Goal: Task Accomplishment & Management: Use online tool/utility

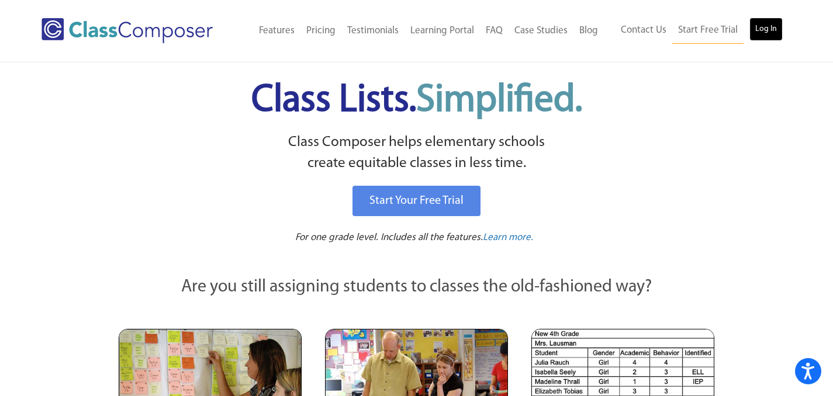
click at [770, 34] on link "Log In" at bounding box center [765, 29] width 33 height 23
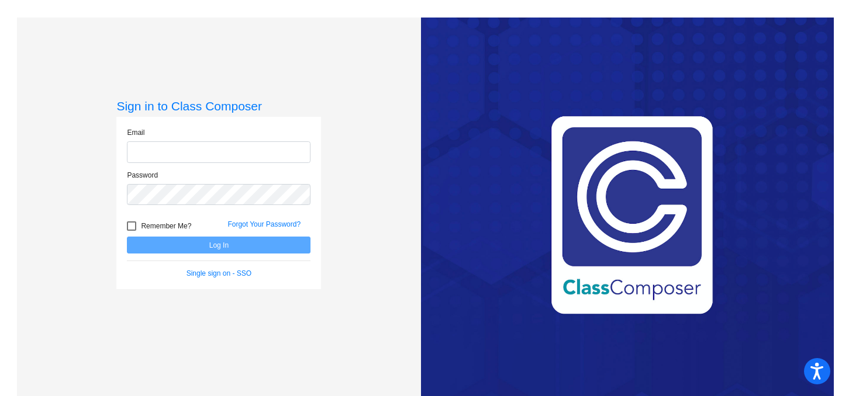
type input "[EMAIL_ADDRESS][DOMAIN_NAME]"
click at [127, 230] on div at bounding box center [131, 225] width 9 height 9
click at [131, 231] on input "Remember Me?" at bounding box center [131, 231] width 1 height 1
checkbox input "true"
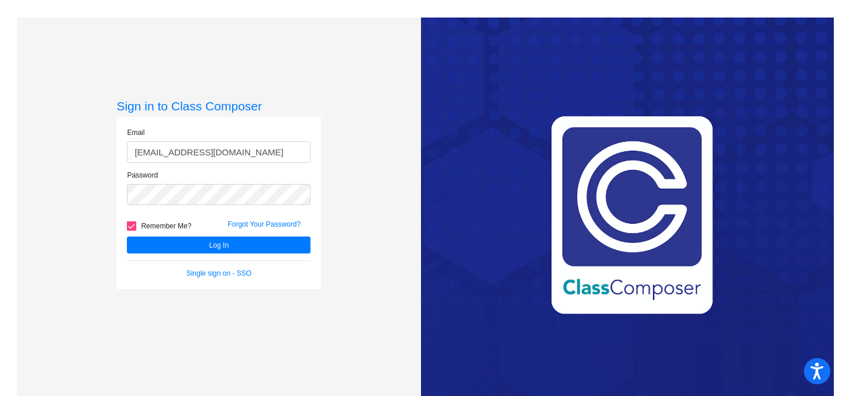
click at [176, 233] on div "Remember Me?" at bounding box center [168, 228] width 101 height 18
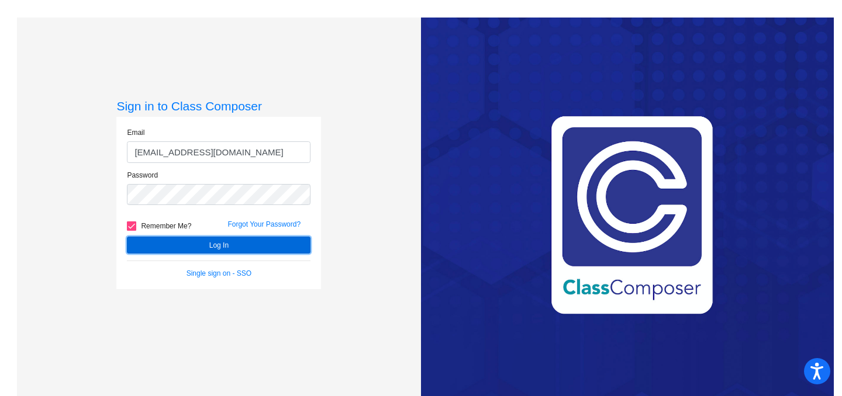
click at [179, 243] on button "Log In" at bounding box center [219, 245] width 184 height 17
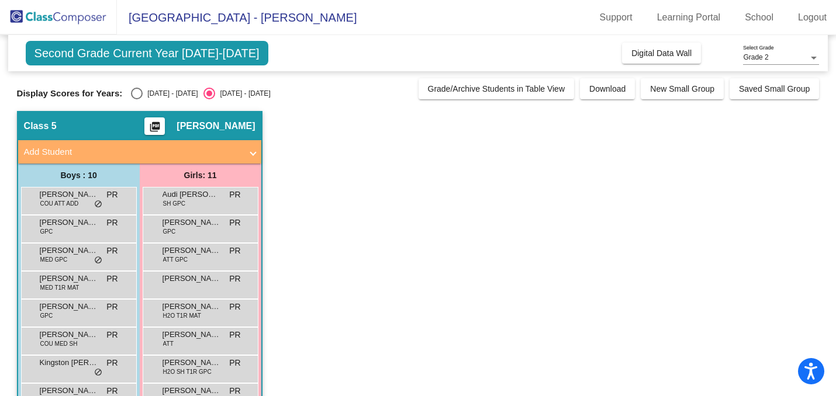
click at [139, 94] on div "Select an option" at bounding box center [137, 94] width 12 height 12
click at [137, 99] on input "[DATE] - [DATE]" at bounding box center [136, 99] width 1 height 1
radio input "true"
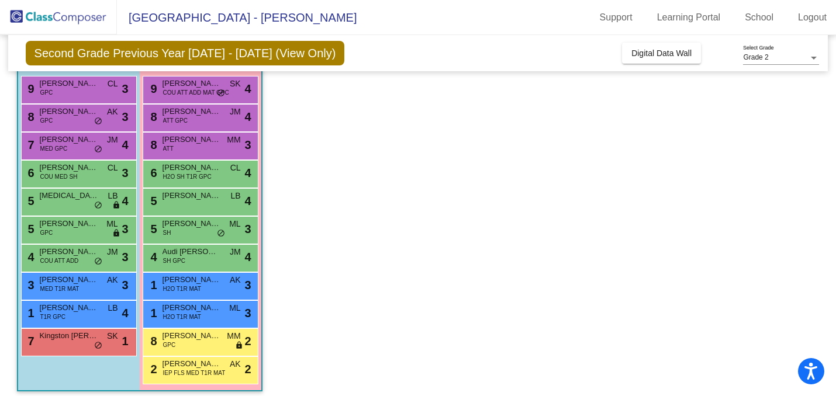
scroll to position [106, 0]
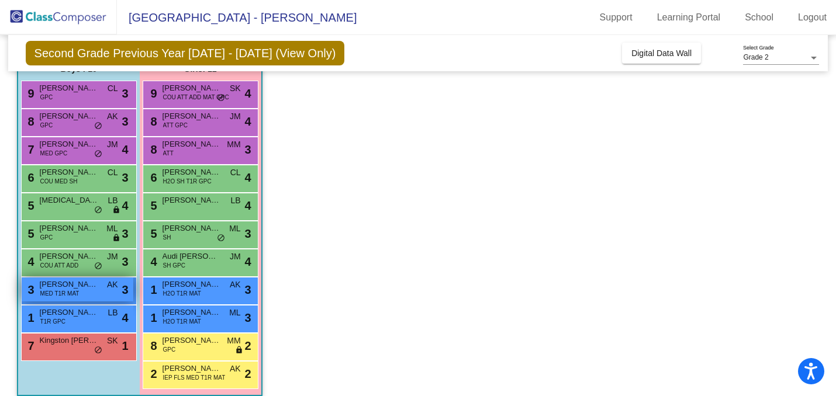
click at [75, 290] on span "MED T1R MAT" at bounding box center [59, 293] width 39 height 9
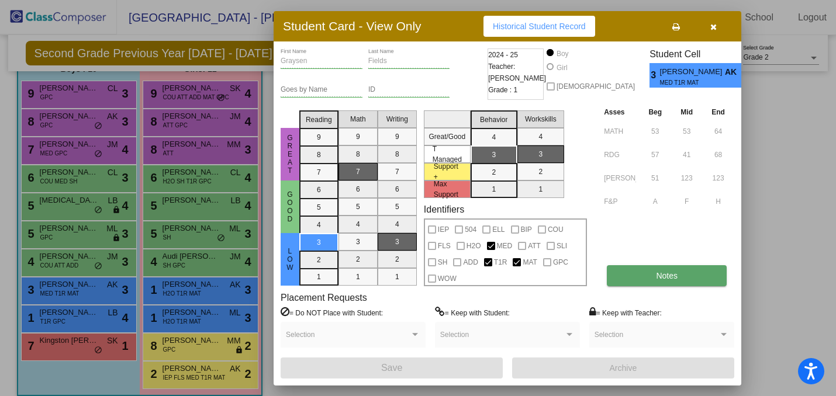
click at [701, 282] on button "Notes" at bounding box center [667, 275] width 120 height 21
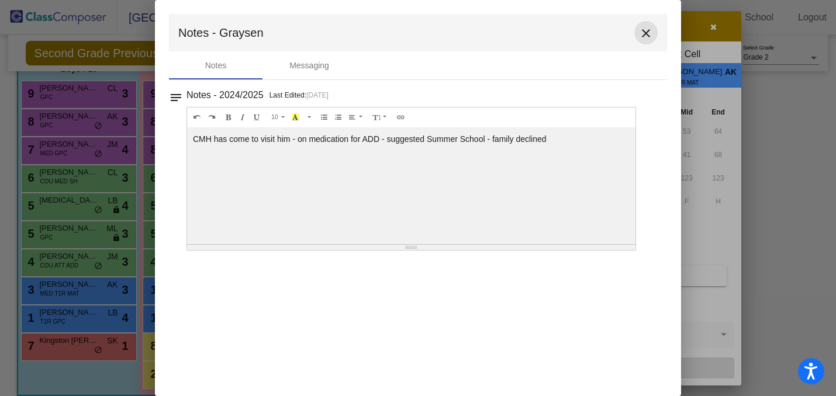
click at [645, 32] on mat-icon "close" at bounding box center [646, 33] width 14 height 14
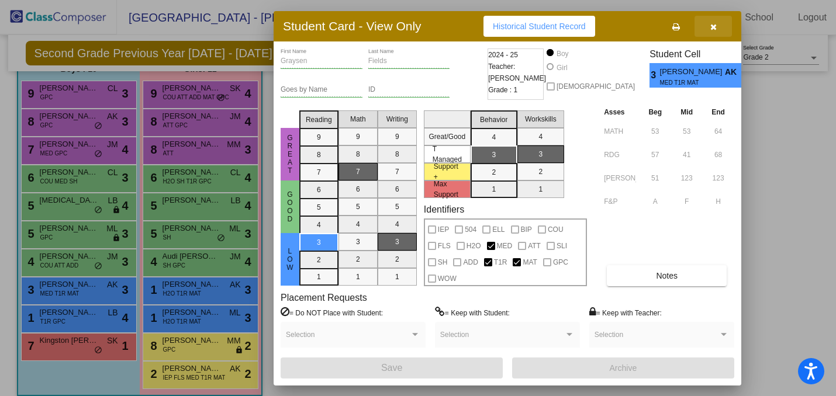
click at [715, 26] on icon "button" at bounding box center [713, 27] width 6 height 8
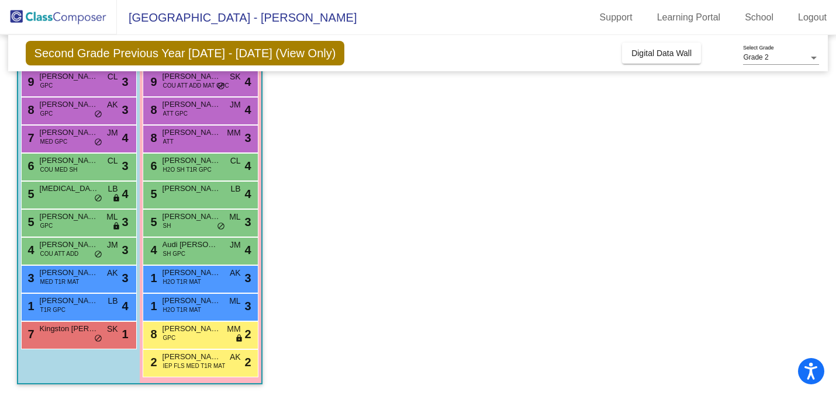
scroll to position [0, 0]
